Goal: Task Accomplishment & Management: Use online tool/utility

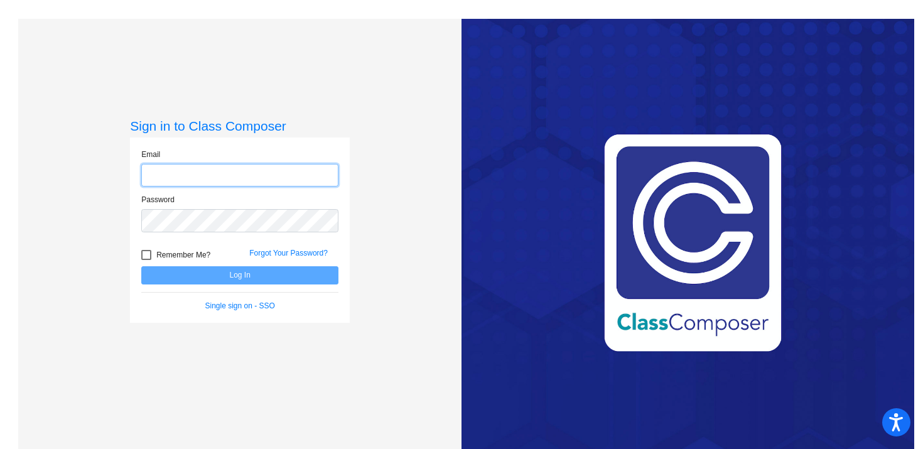
type input "[EMAIL_ADDRESS][DOMAIN_NAME]"
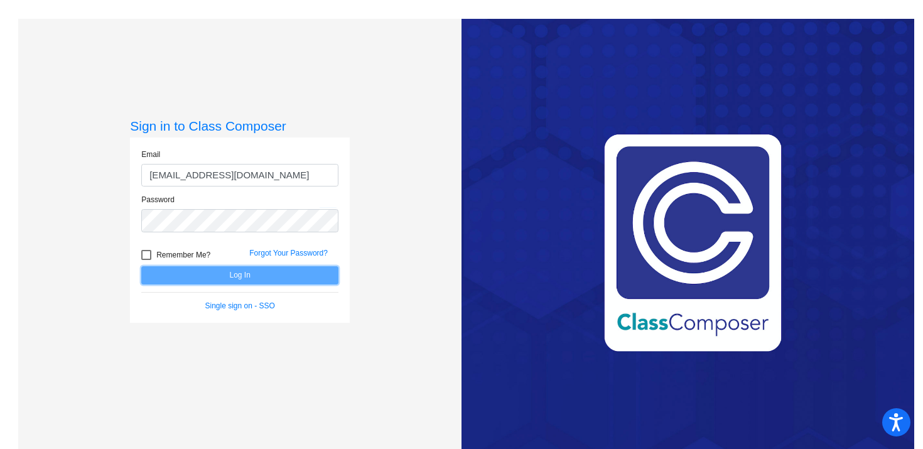
click at [249, 280] on button "Log In" at bounding box center [239, 275] width 197 height 18
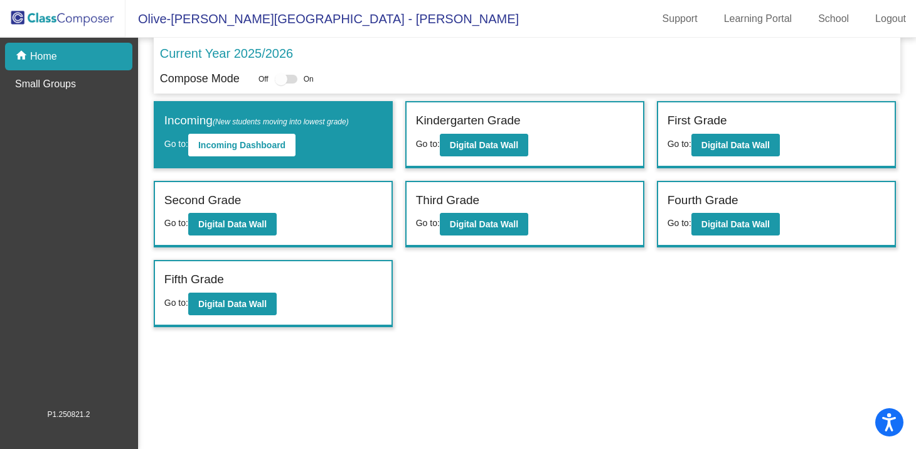
click at [211, 199] on label "Second Grade" at bounding box center [202, 200] width 77 height 18
click at [218, 222] on b "Digital Data Wall" at bounding box center [232, 224] width 68 height 10
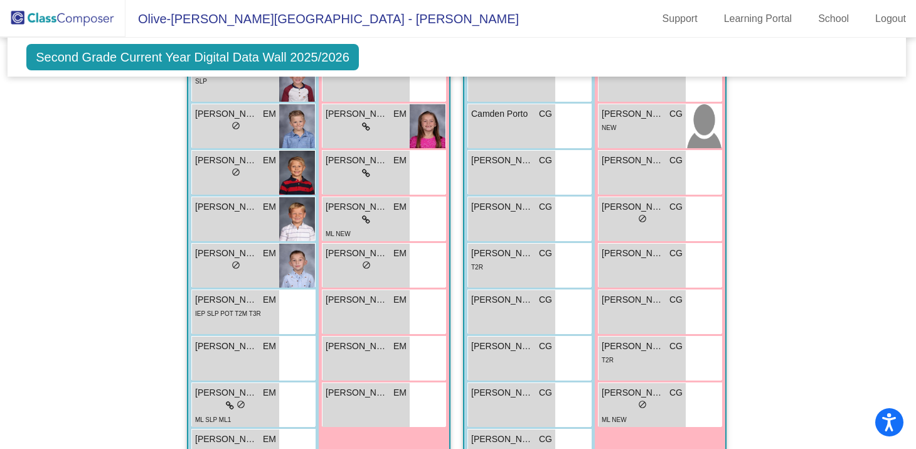
scroll to position [1110, 1]
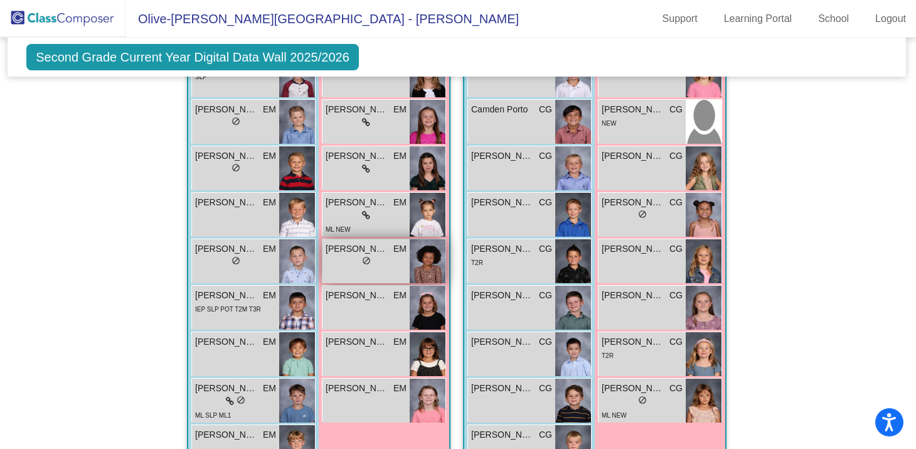
click at [385, 267] on div "[PERSON_NAME] EM lock do_not_disturb_alt" at bounding box center [366, 261] width 87 height 44
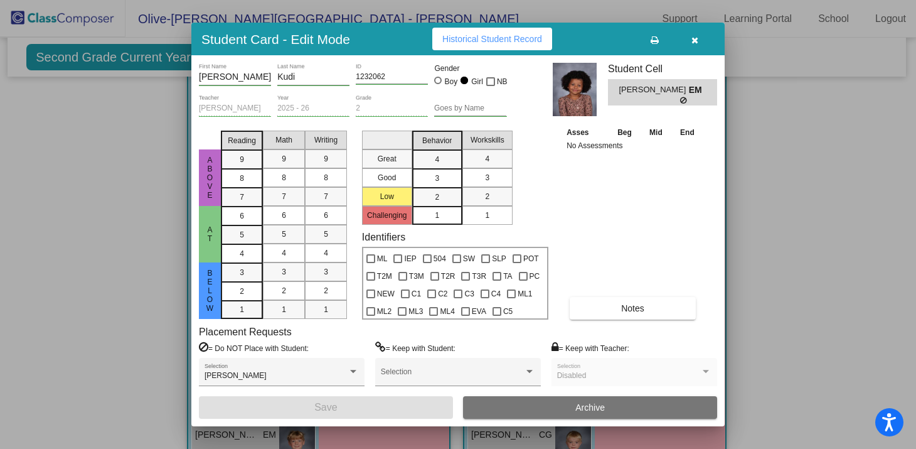
click at [690, 43] on button "button" at bounding box center [695, 39] width 40 height 23
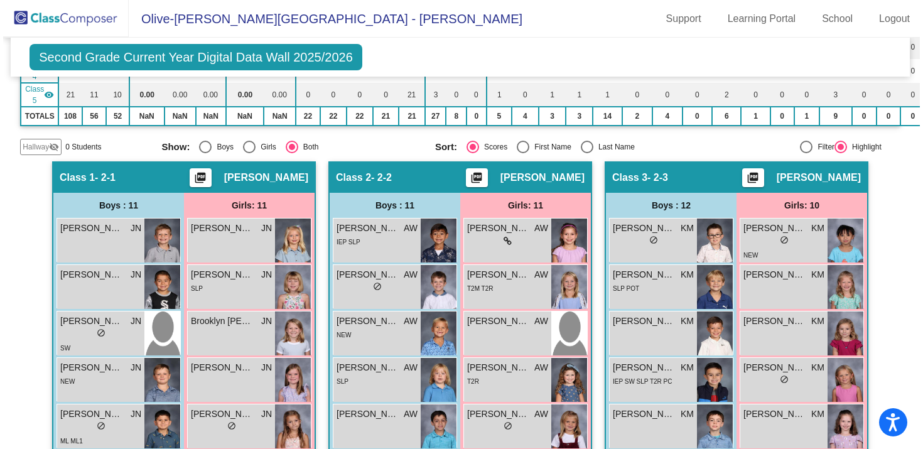
scroll to position [212, 1]
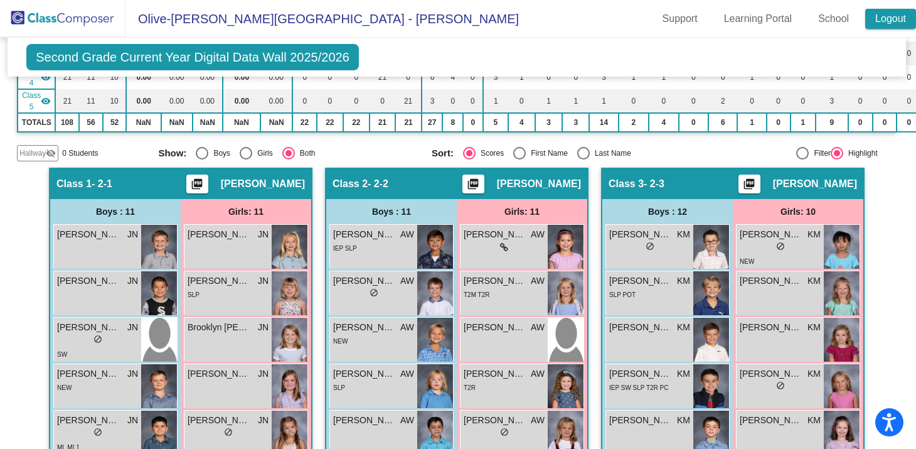
click at [884, 23] on link "Logout" at bounding box center [890, 19] width 51 height 20
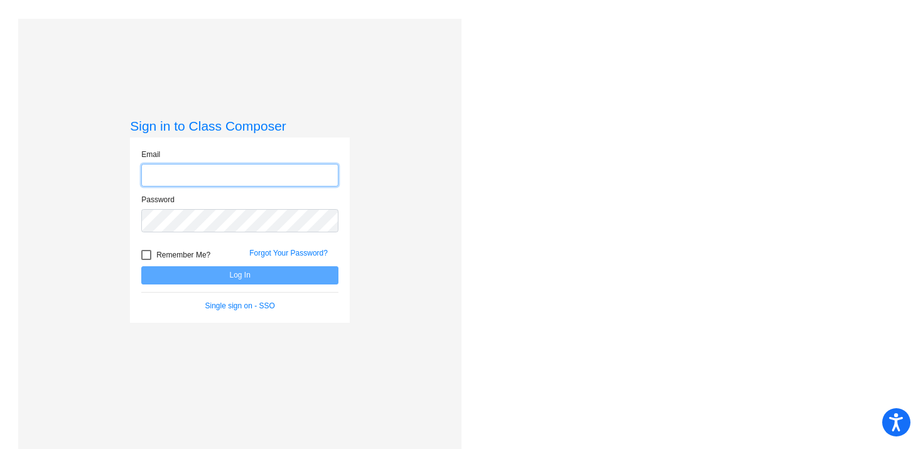
type input "[EMAIL_ADDRESS][DOMAIN_NAME]"
